Goal: Find specific page/section: Find specific page/section

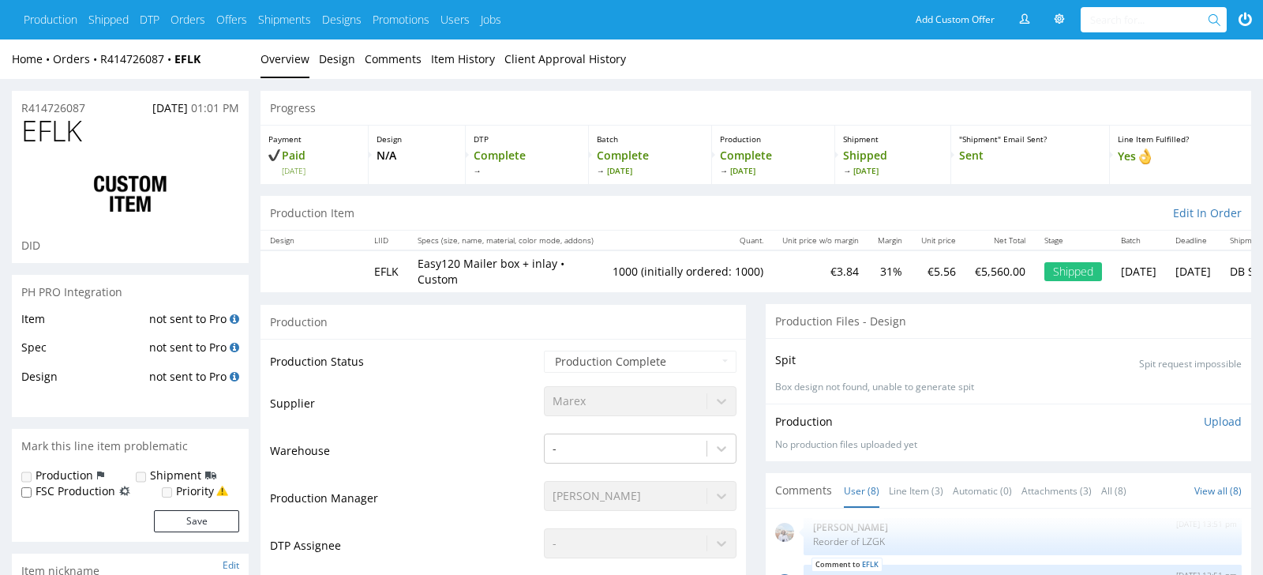
click at [79, 137] on span "EFLK" at bounding box center [51, 131] width 61 height 32
click at [77, 137] on span "EFLK" at bounding box center [51, 131] width 61 height 32
click at [45, 135] on span "EFLK" at bounding box center [51, 131] width 61 height 32
click at [43, 136] on span "EFLK" at bounding box center [51, 131] width 61 height 32
copy span "EFLK"
